Goal: Transaction & Acquisition: Obtain resource

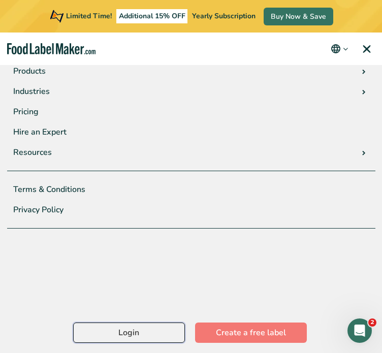
click at [127, 331] on link "Login" at bounding box center [129, 333] width 112 height 20
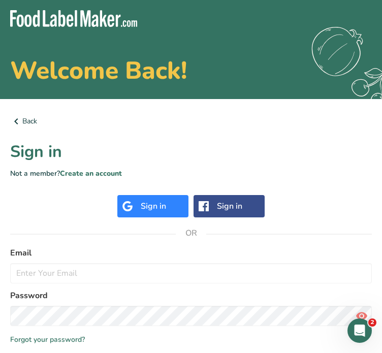
scroll to position [85, 0]
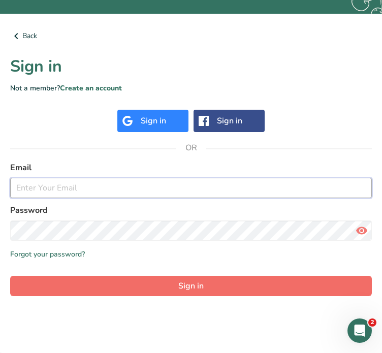
type input "[EMAIL_ADDRESS][DOMAIN_NAME]"
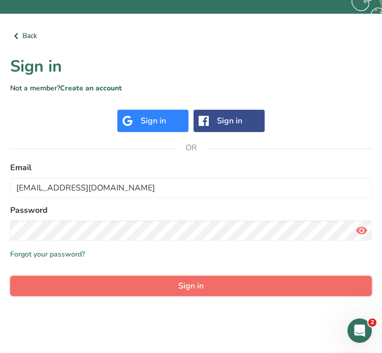
click at [166, 286] on button "Sign in" at bounding box center [191, 286] width 362 height 20
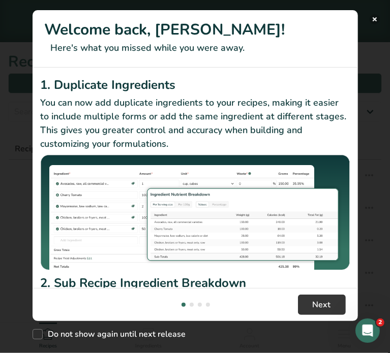
click at [378, 16] on div "Welcome back, [PERSON_NAME]! Here's what you missed while you were away. 1. Dup…" at bounding box center [195, 176] width 390 height 353
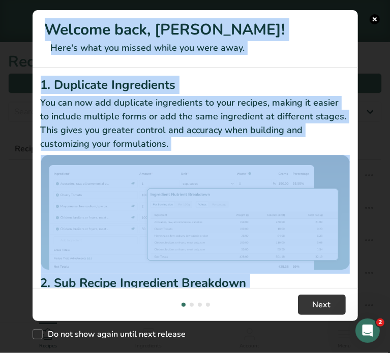
click at [375, 16] on button "New Features" at bounding box center [375, 19] width 10 height 10
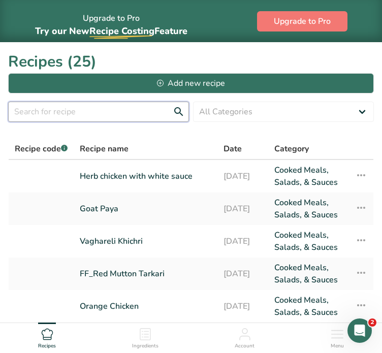
click at [105, 115] on input "text" at bounding box center [98, 112] width 181 height 20
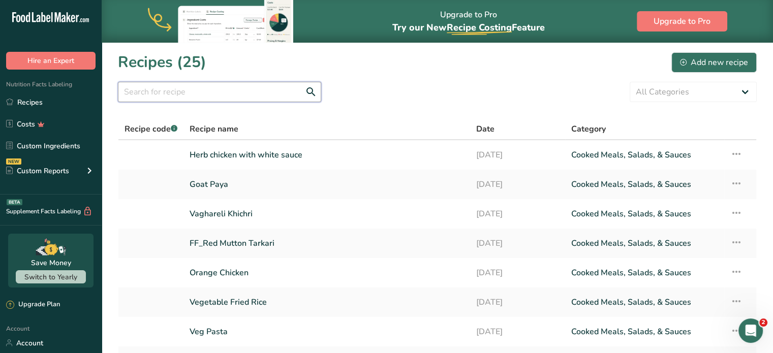
click at [240, 89] on input "text" at bounding box center [219, 92] width 203 height 20
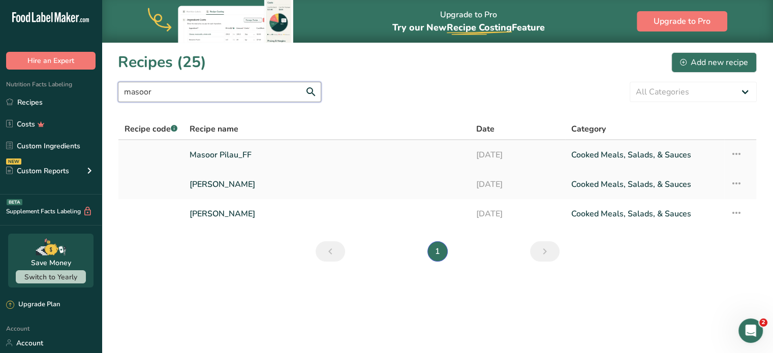
type input "masoor"
click at [241, 151] on link "Masoor Pilau_FF" at bounding box center [327, 154] width 274 height 21
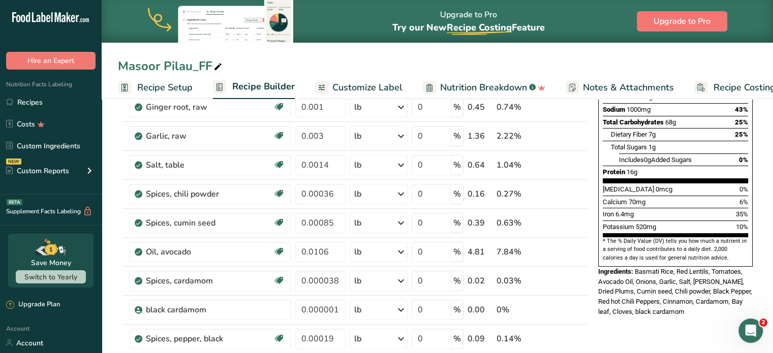
scroll to position [222, 0]
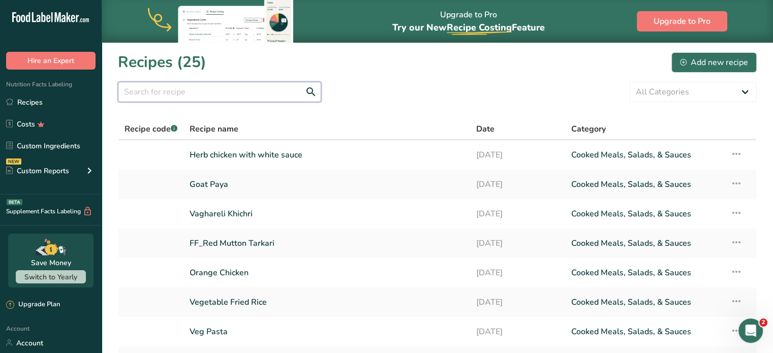
click at [157, 96] on input "text" at bounding box center [219, 92] width 203 height 20
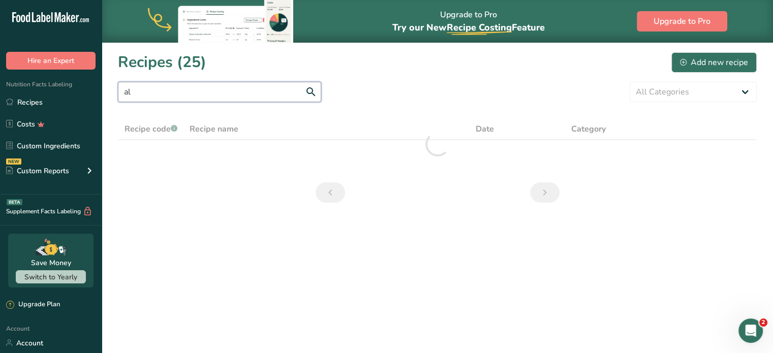
type input "a"
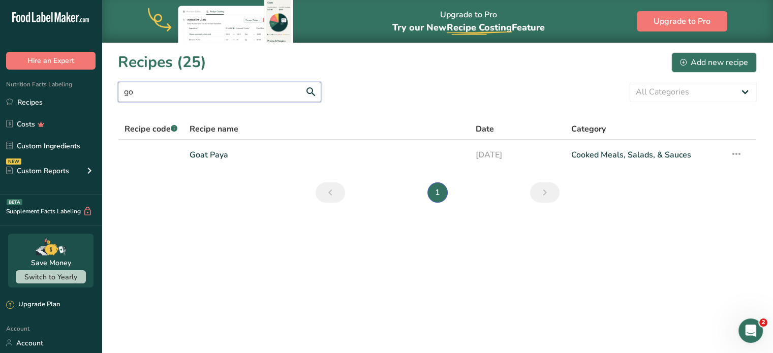
type input "g"
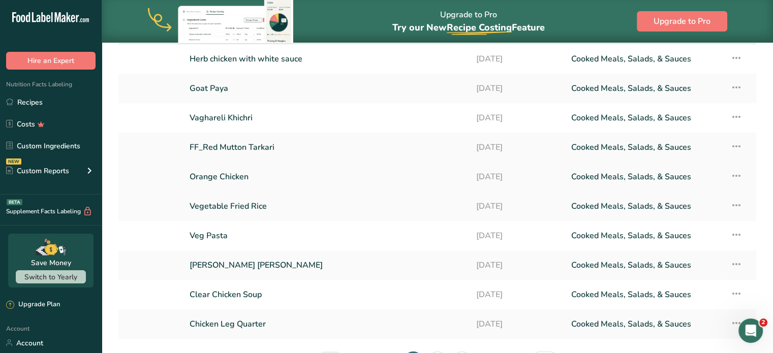
scroll to position [163, 0]
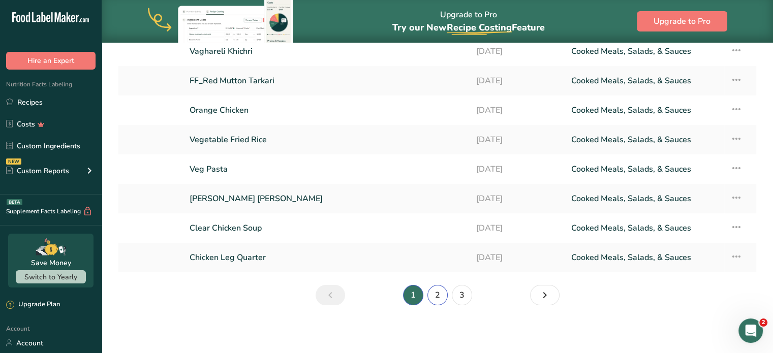
click at [382, 296] on link "2" at bounding box center [437, 295] width 20 height 20
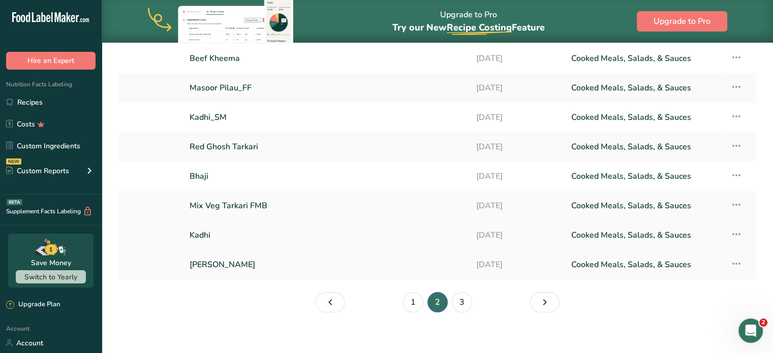
scroll to position [163, 0]
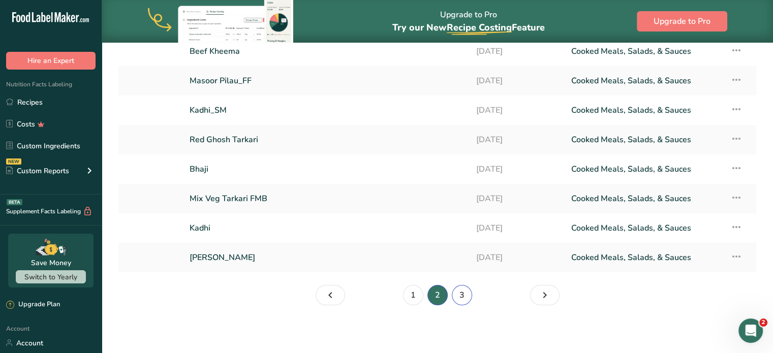
click at [382, 300] on link "3" at bounding box center [462, 295] width 20 height 20
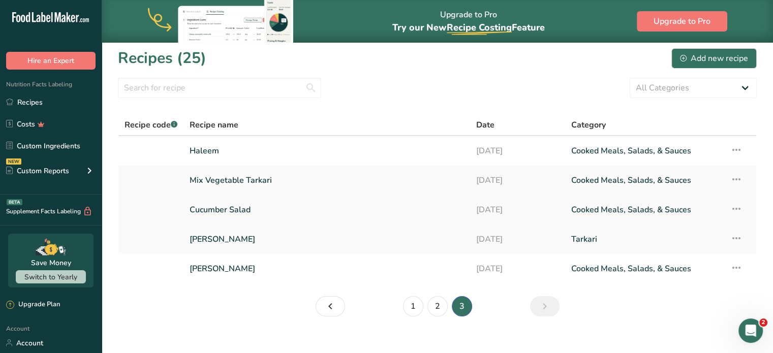
scroll to position [2, 0]
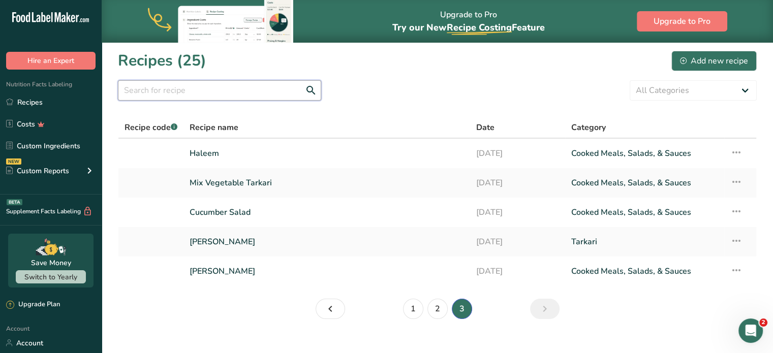
click at [237, 92] on input "text" at bounding box center [219, 90] width 203 height 20
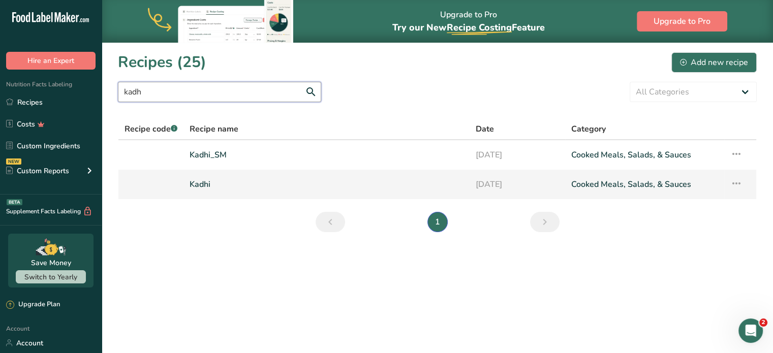
type input "kadh"
click at [198, 179] on link "Kadhi" at bounding box center [327, 184] width 274 height 21
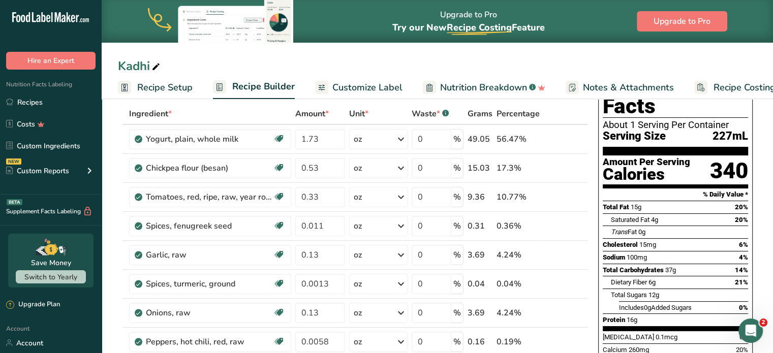
scroll to position [51, 0]
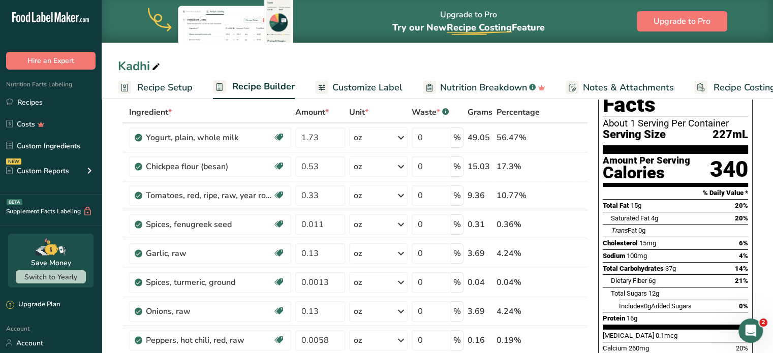
click at [351, 85] on span "Customize Label" at bounding box center [367, 88] width 70 height 14
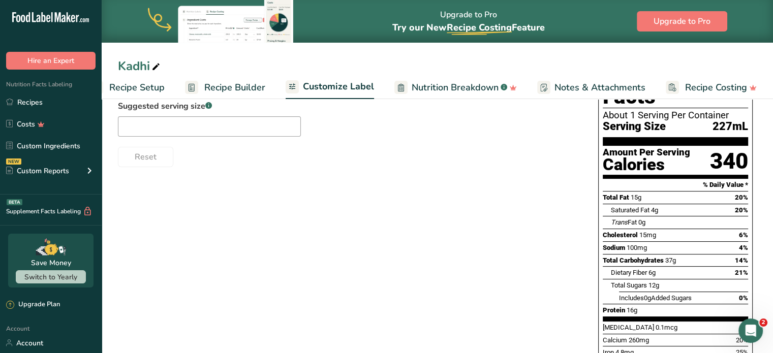
scroll to position [125, 0]
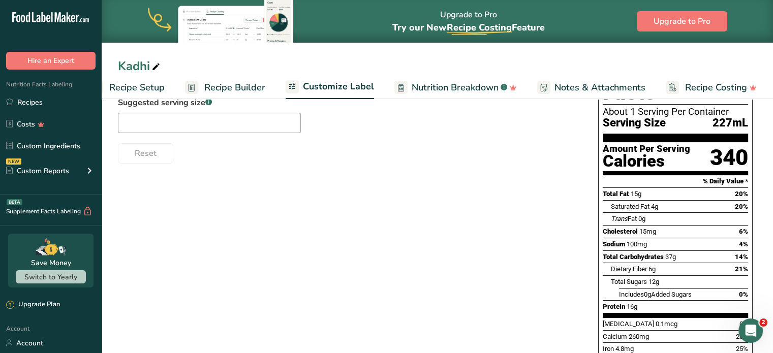
drag, startPoint x: 600, startPoint y: 207, endPoint x: 513, endPoint y: 223, distance: 88.4
click at [382, 223] on div "Choose your label style Standard FDA label USA (FDA) Standard FDA label Tabular…" at bounding box center [437, 252] width 639 height 418
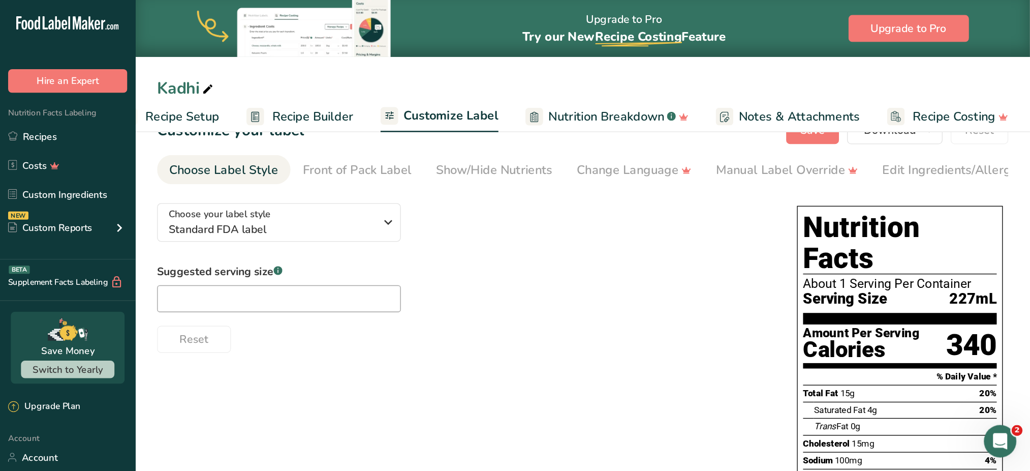
scroll to position [0, 0]
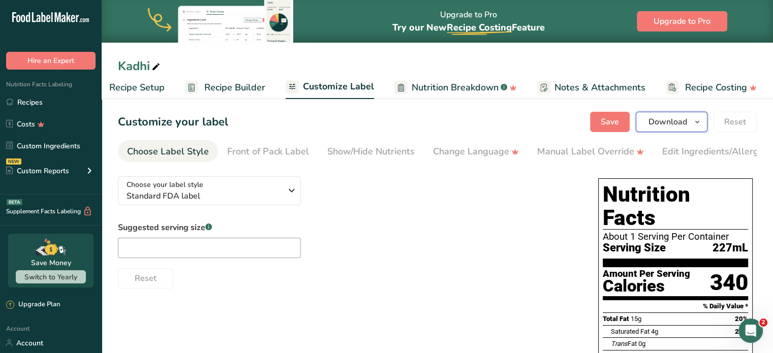
click at [382, 119] on span "Download" at bounding box center [668, 122] width 39 height 12
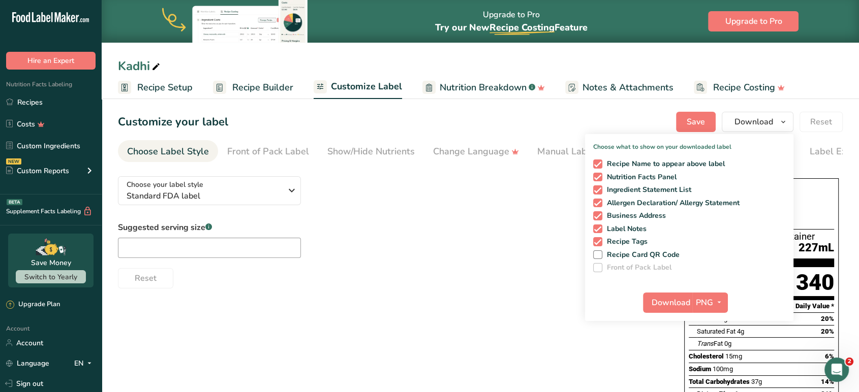
click at [382, 206] on div "Choose your label style Standard FDA label USA (FDA) Standard FDA label Tabular…" at bounding box center [391, 228] width 546 height 120
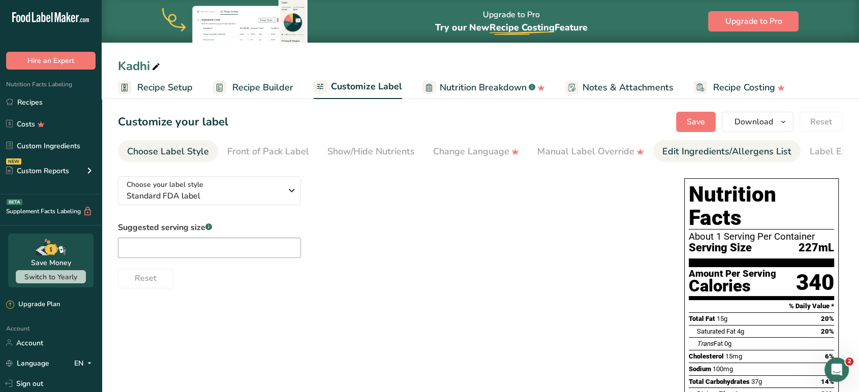
click at [382, 149] on div "Edit Ingredients/Allergens List" at bounding box center [726, 152] width 129 height 14
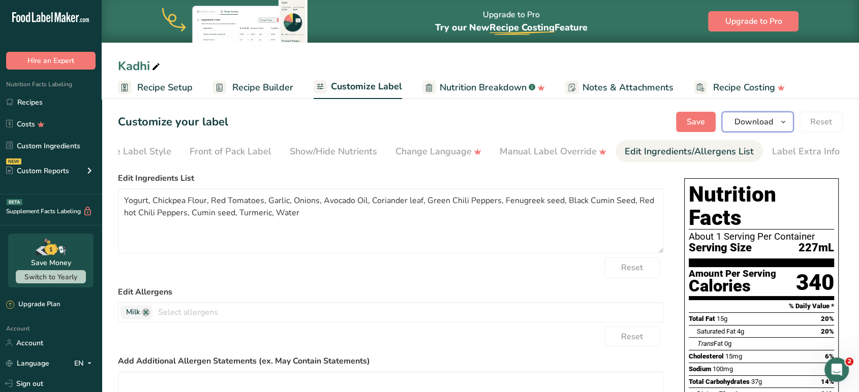
click at [382, 119] on span "Download" at bounding box center [753, 122] width 39 height 12
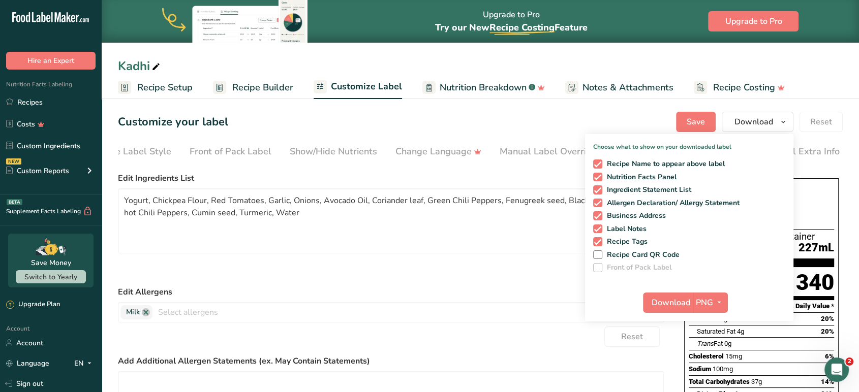
click at [382, 285] on form "Edit Ingredients List Yogurt, Chickpea Flour, Red Tomatoes, Garlic, Onions, Avo…" at bounding box center [391, 337] width 546 height 331
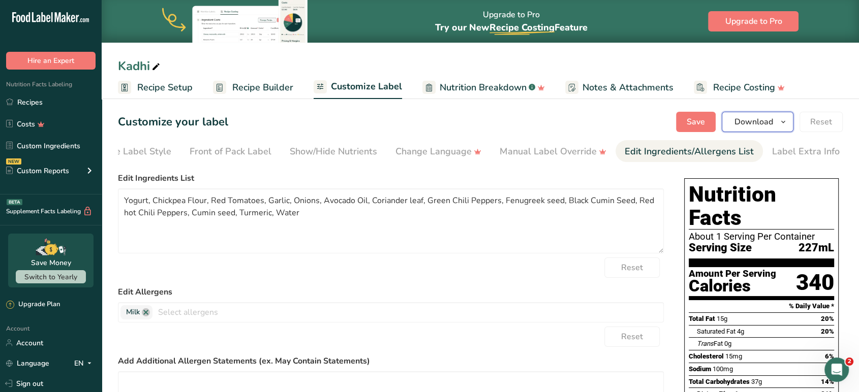
click at [382, 118] on span "Download" at bounding box center [753, 122] width 39 height 12
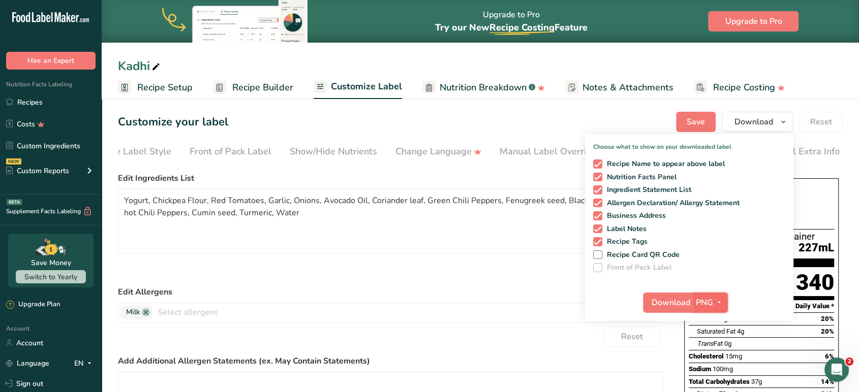
click at [382, 293] on button "PNG" at bounding box center [710, 303] width 35 height 20
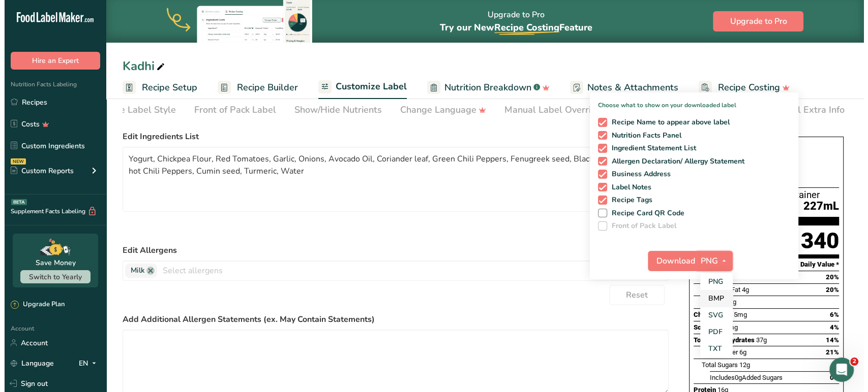
scroll to position [42, 0]
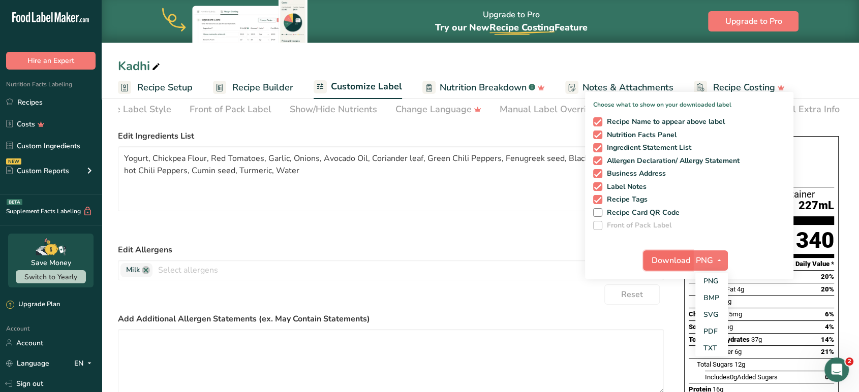
click at [382, 258] on span "Download" at bounding box center [671, 261] width 39 height 12
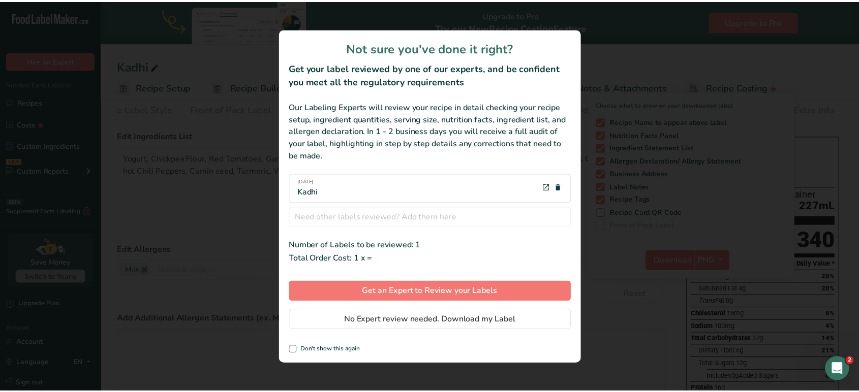
scroll to position [0, 29]
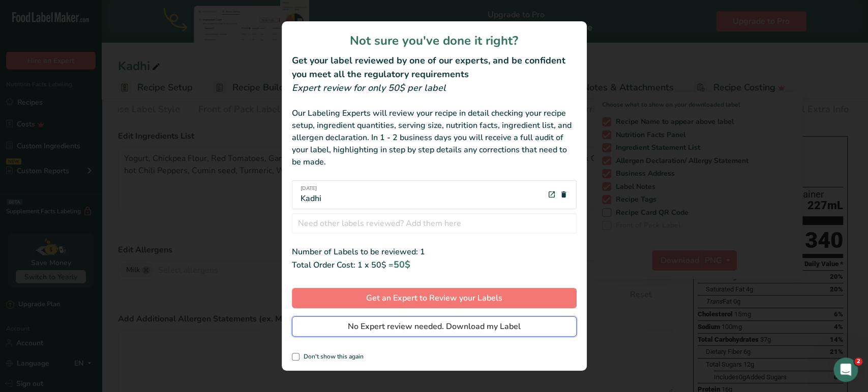
click at [382, 334] on button "No Expert review needed. Download my Label" at bounding box center [434, 327] width 285 height 20
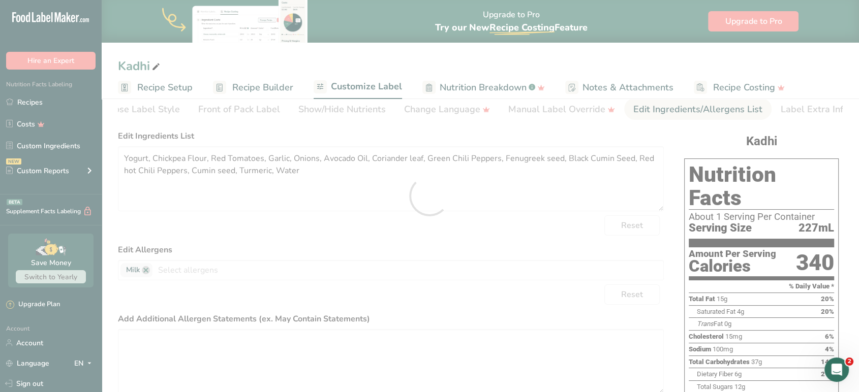
scroll to position [0, 0]
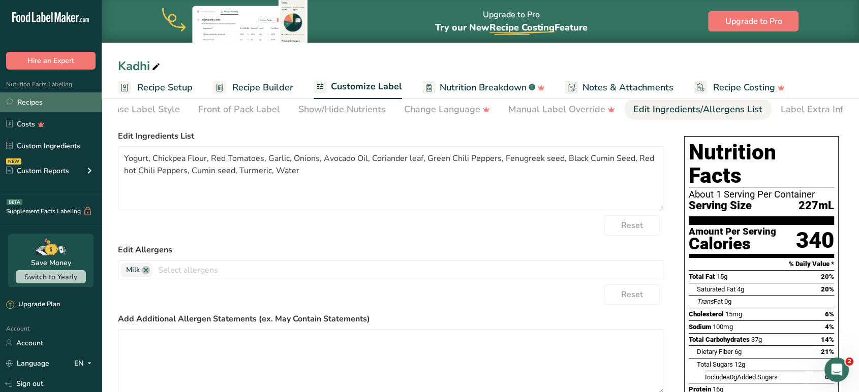
click at [34, 98] on link "Recipes" at bounding box center [51, 102] width 102 height 19
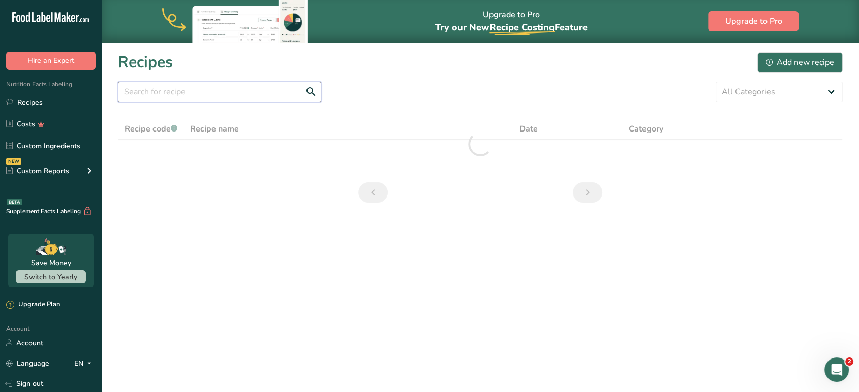
click at [198, 95] on input "text" at bounding box center [219, 92] width 203 height 20
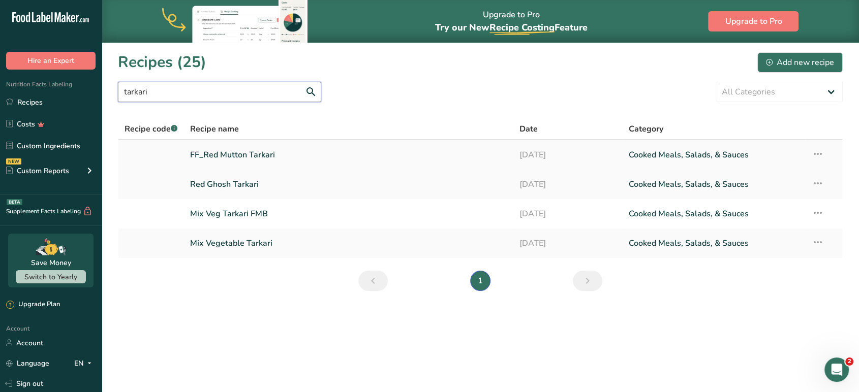
type input "tarkari"
click at [244, 155] on link "FF_Red Mutton Tarkari" at bounding box center [348, 154] width 317 height 21
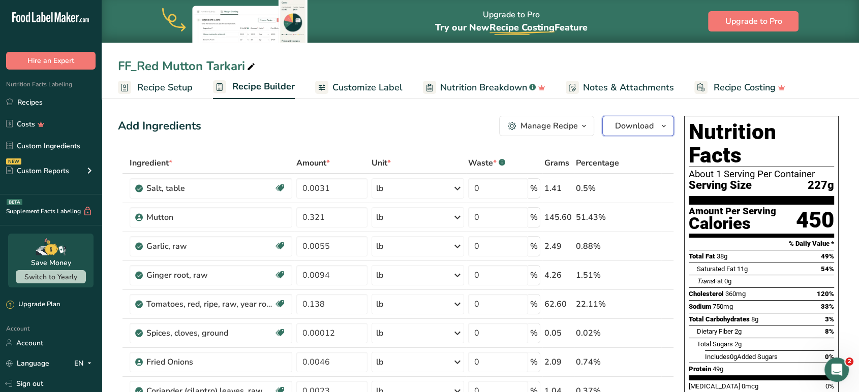
click at [382, 124] on span "Download" at bounding box center [634, 126] width 39 height 12
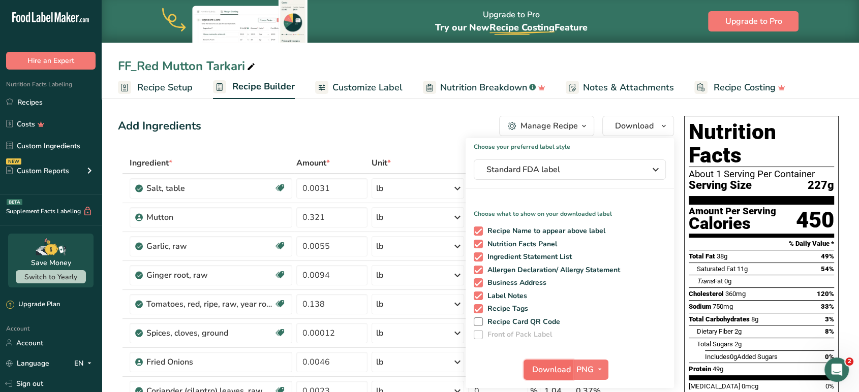
click at [382, 353] on span "Download" at bounding box center [551, 370] width 39 height 12
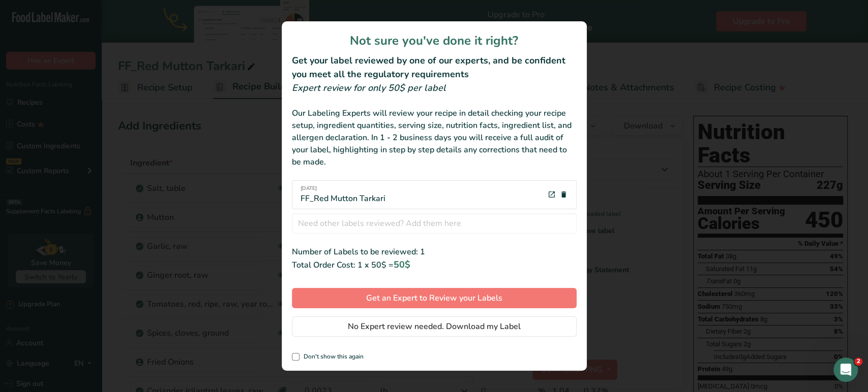
click at [382, 197] on icon "review labels modal" at bounding box center [551, 195] width 8 height 13
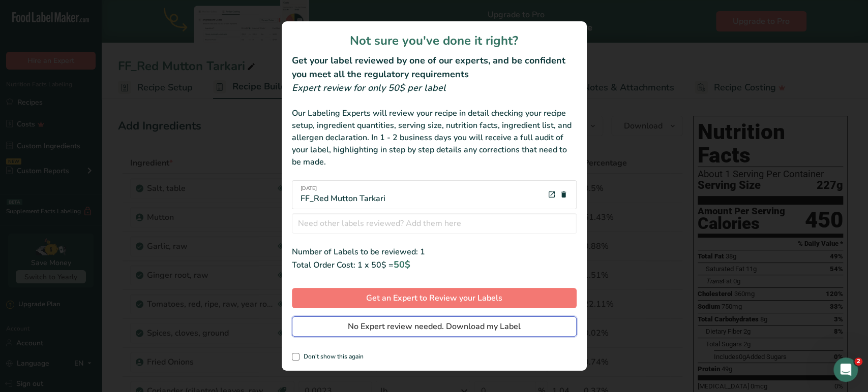
click at [379, 325] on span "No Expert review needed. Download my Label" at bounding box center [434, 327] width 173 height 12
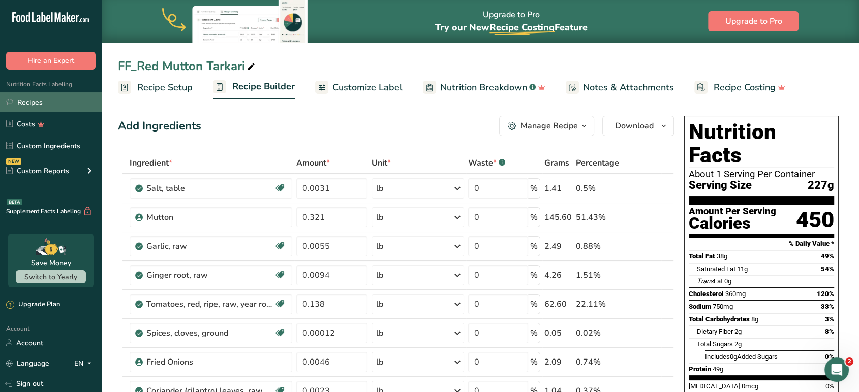
click at [38, 102] on link "Recipes" at bounding box center [51, 102] width 102 height 19
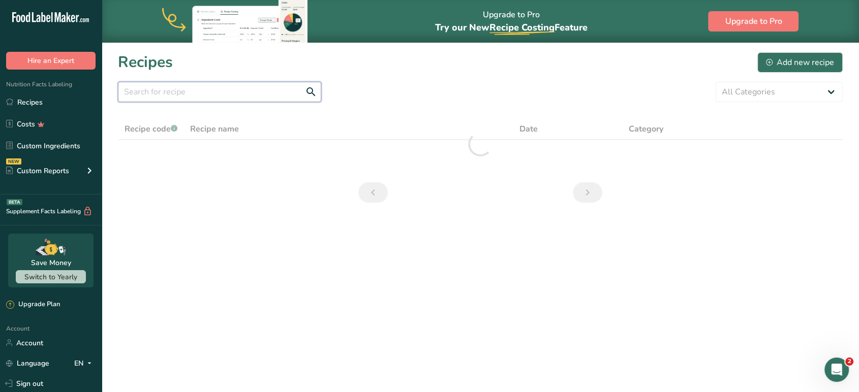
click at [230, 95] on input "text" at bounding box center [219, 92] width 203 height 20
type input "Roti"
